Goal: Find specific page/section

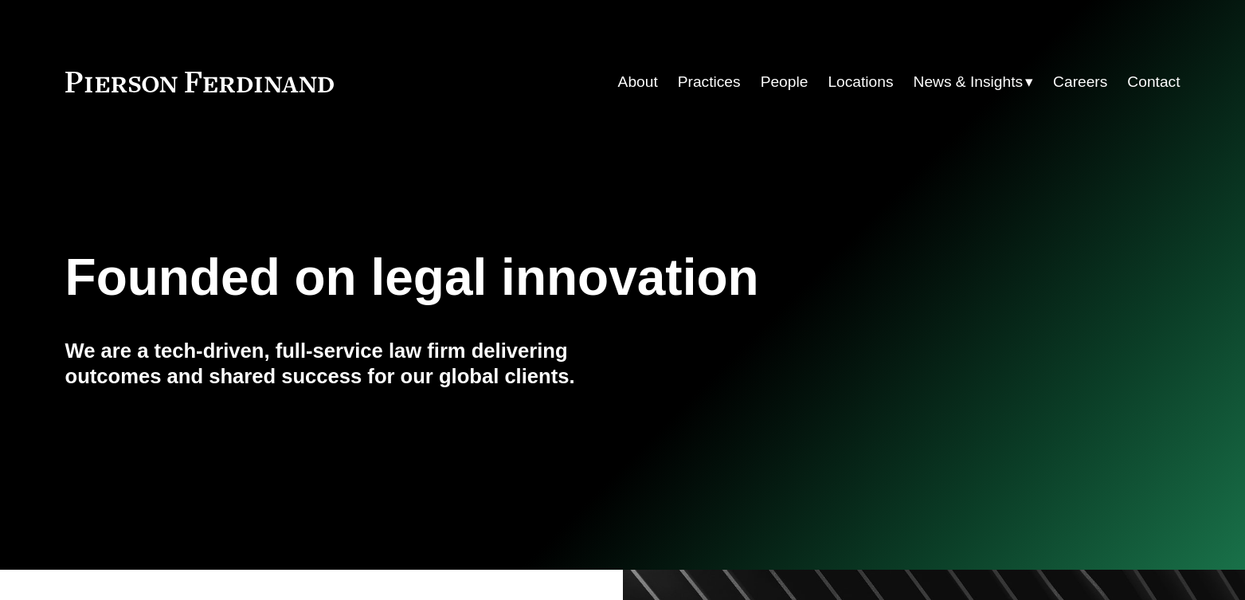
click at [774, 81] on link "People" at bounding box center [785, 82] width 48 height 30
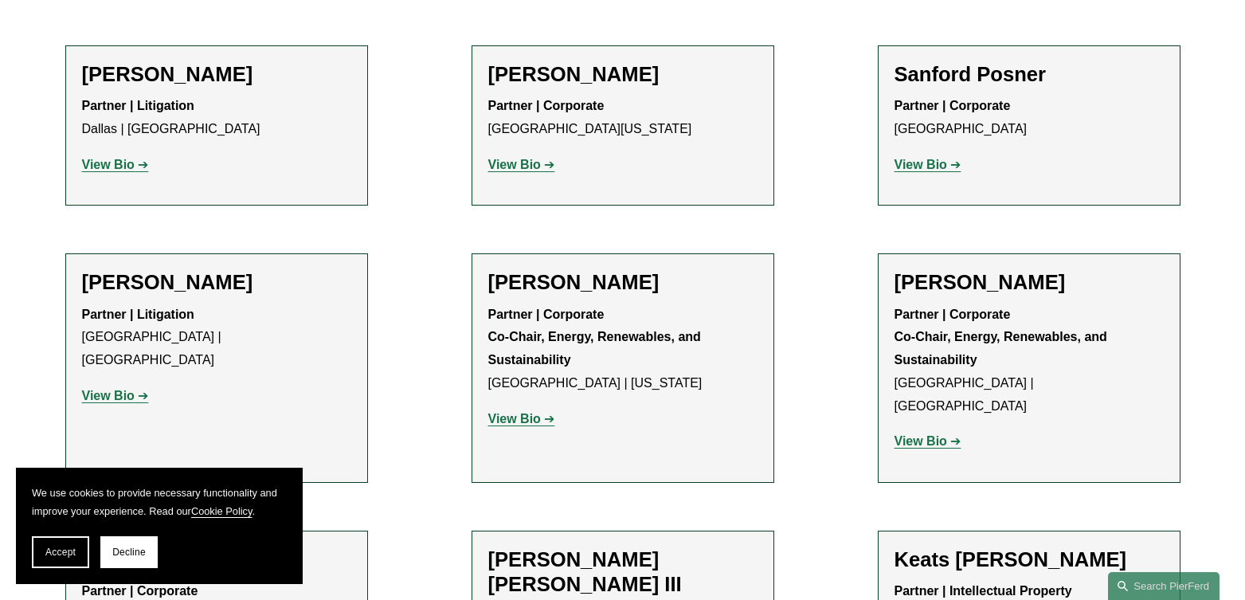
scroll to position [15329, 0]
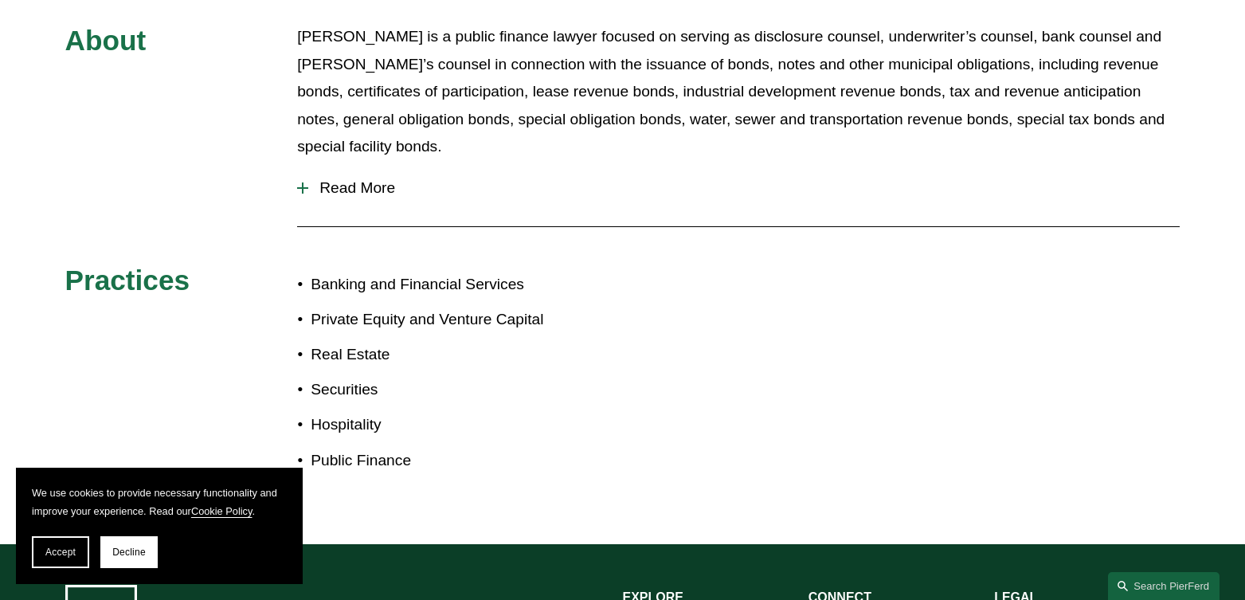
scroll to position [1035, 0]
